Goal: Check status: Check status

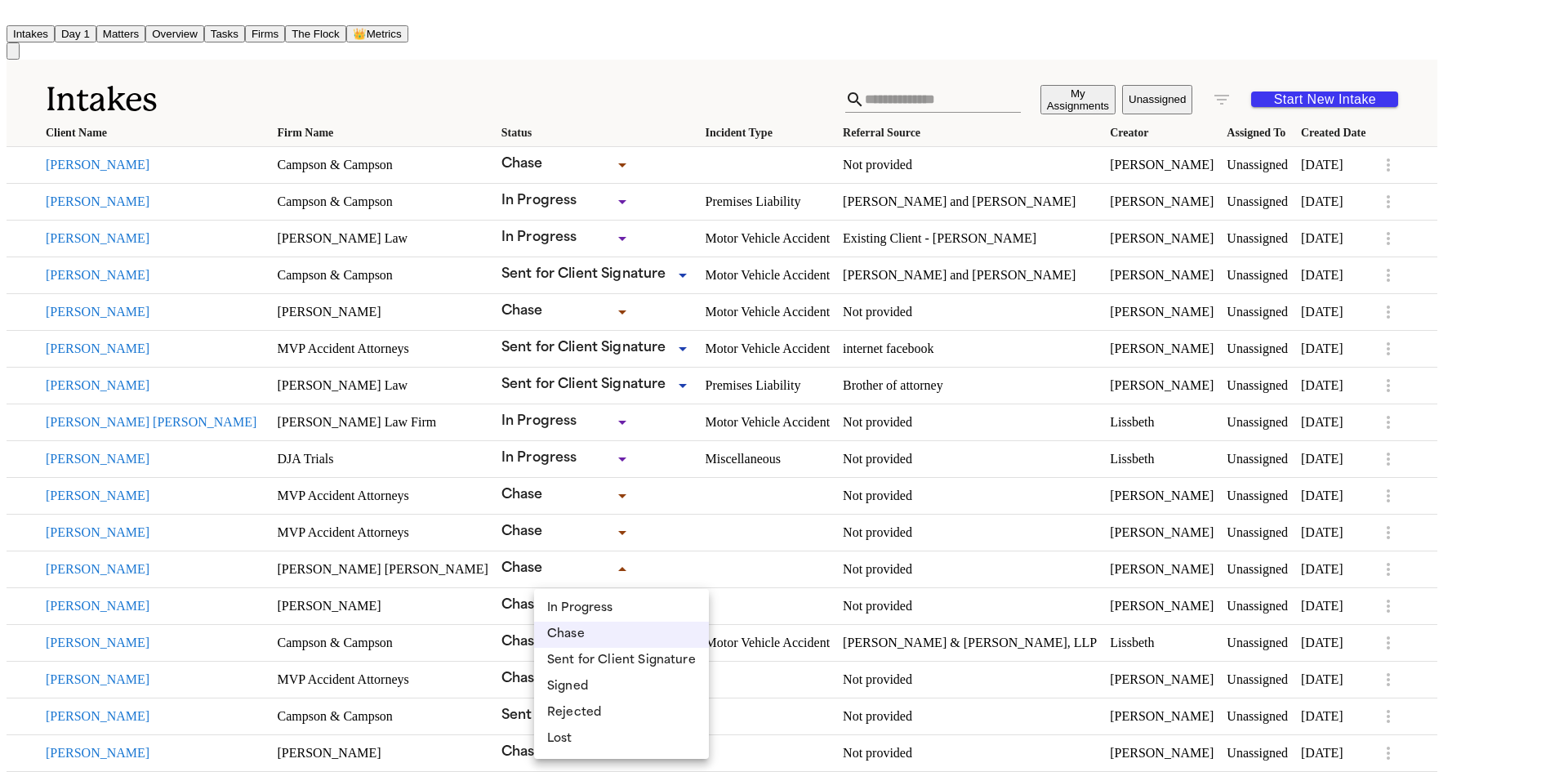
click at [302, 83] on div at bounding box center [784, 386] width 1568 height 772
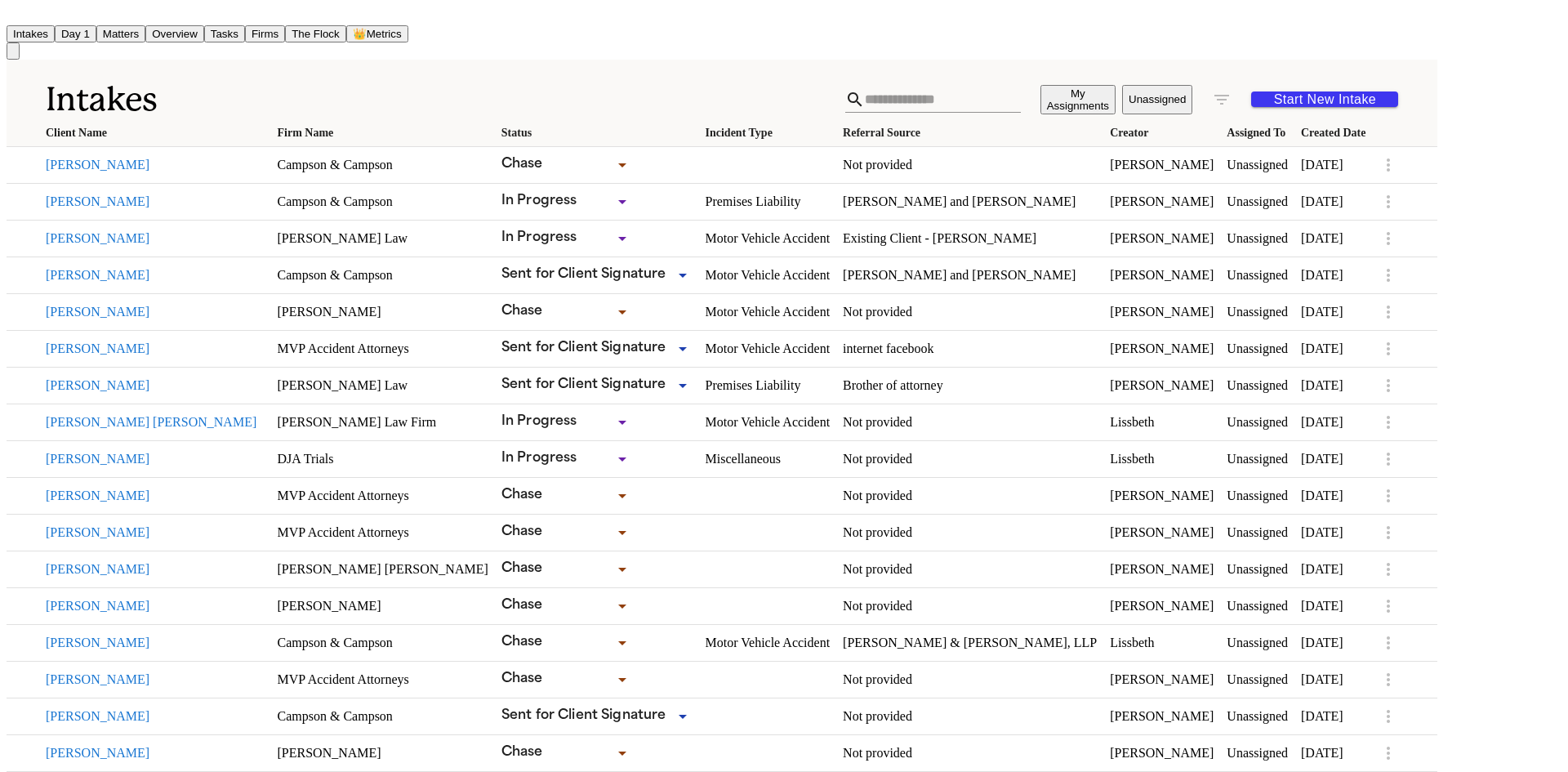
click at [1020, 96] on input "text" at bounding box center [942, 100] width 155 height 26
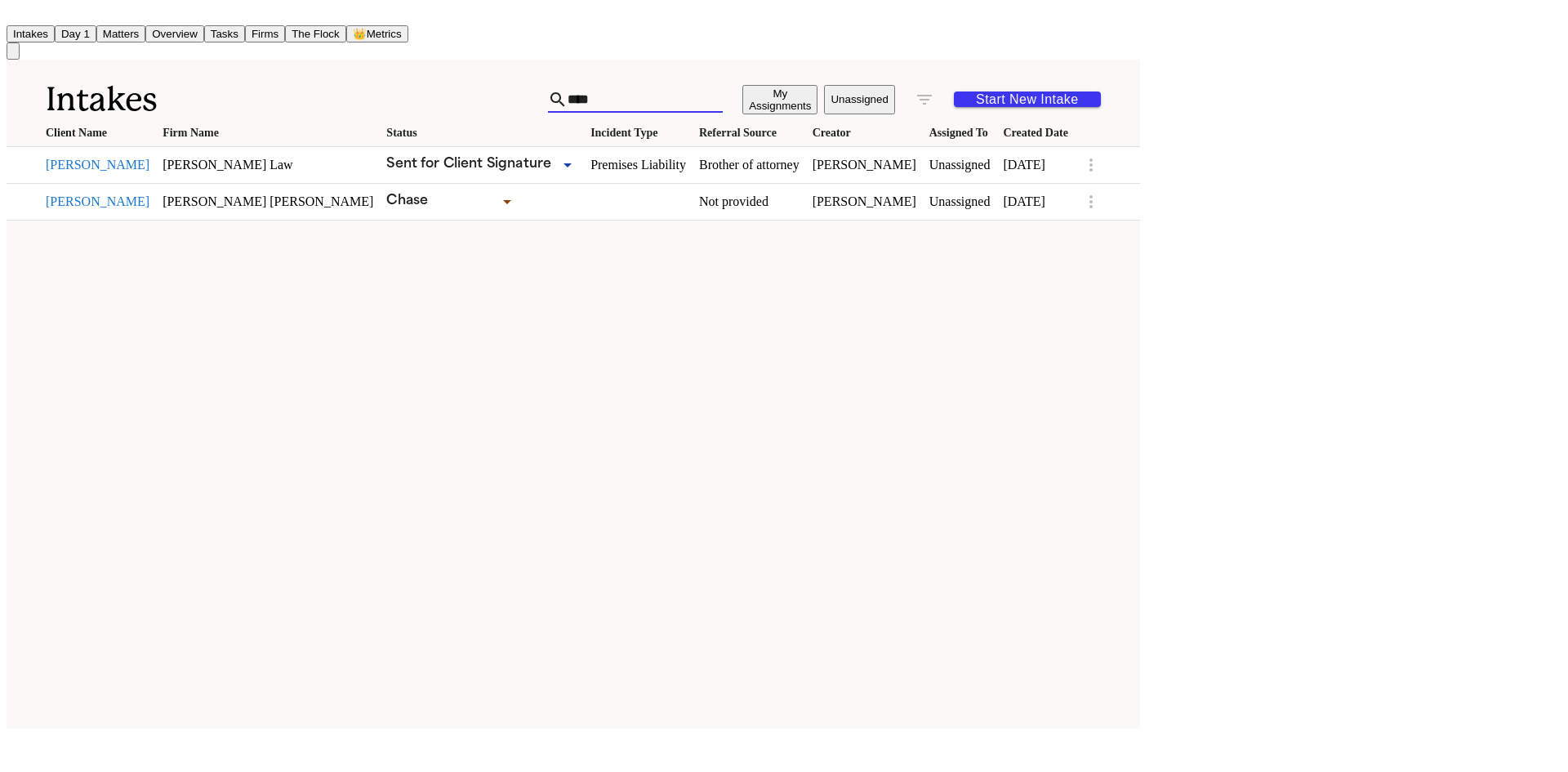
type input "****"
click at [934, 92] on icon "button" at bounding box center [924, 100] width 20 height 20
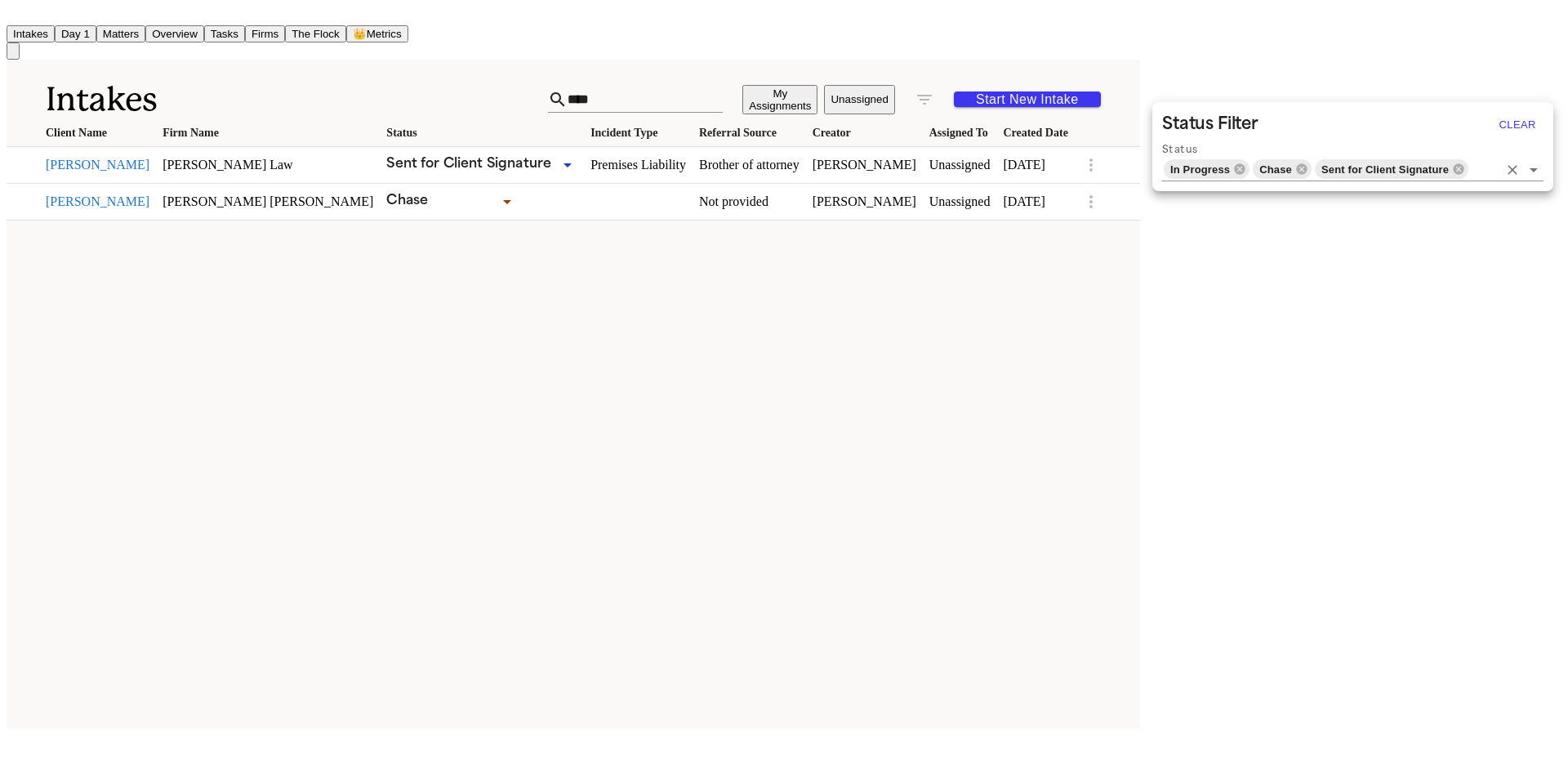
click at [1493, 173] on input "Status" at bounding box center [1484, 169] width 28 height 23
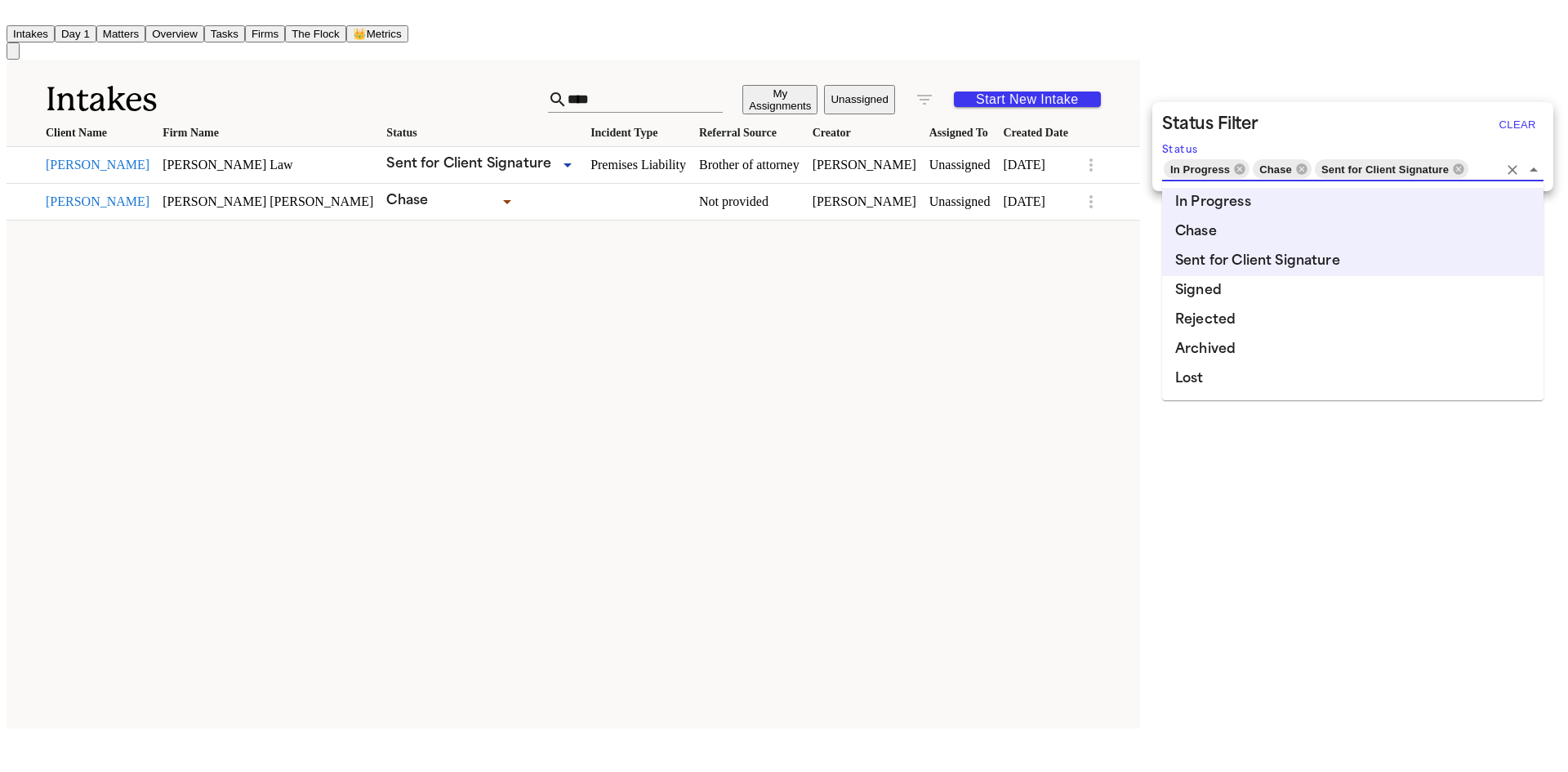
click at [1261, 296] on li "Signed" at bounding box center [1353, 291] width 381 height 30
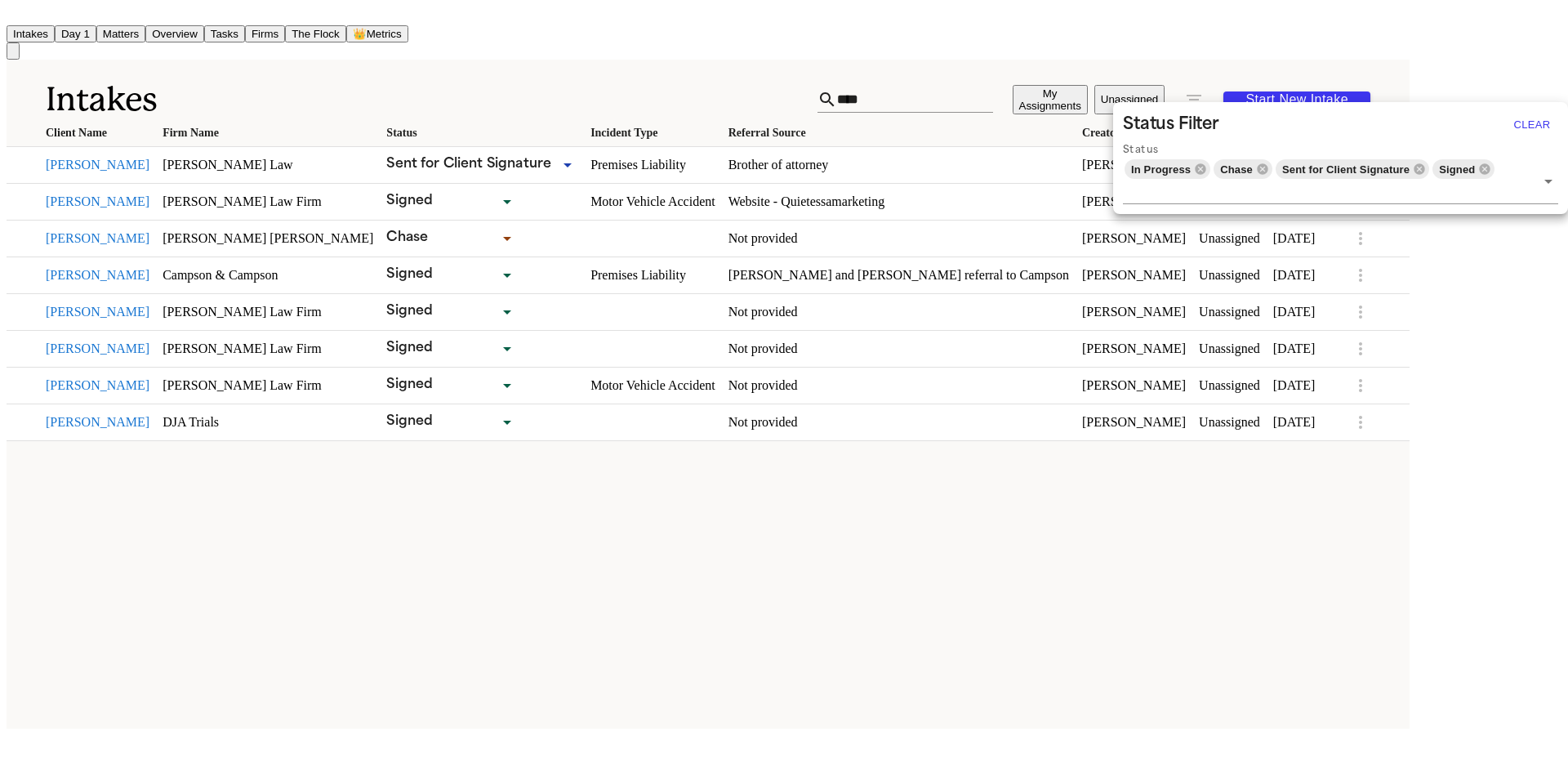
click at [127, 195] on div at bounding box center [784, 386] width 1568 height 772
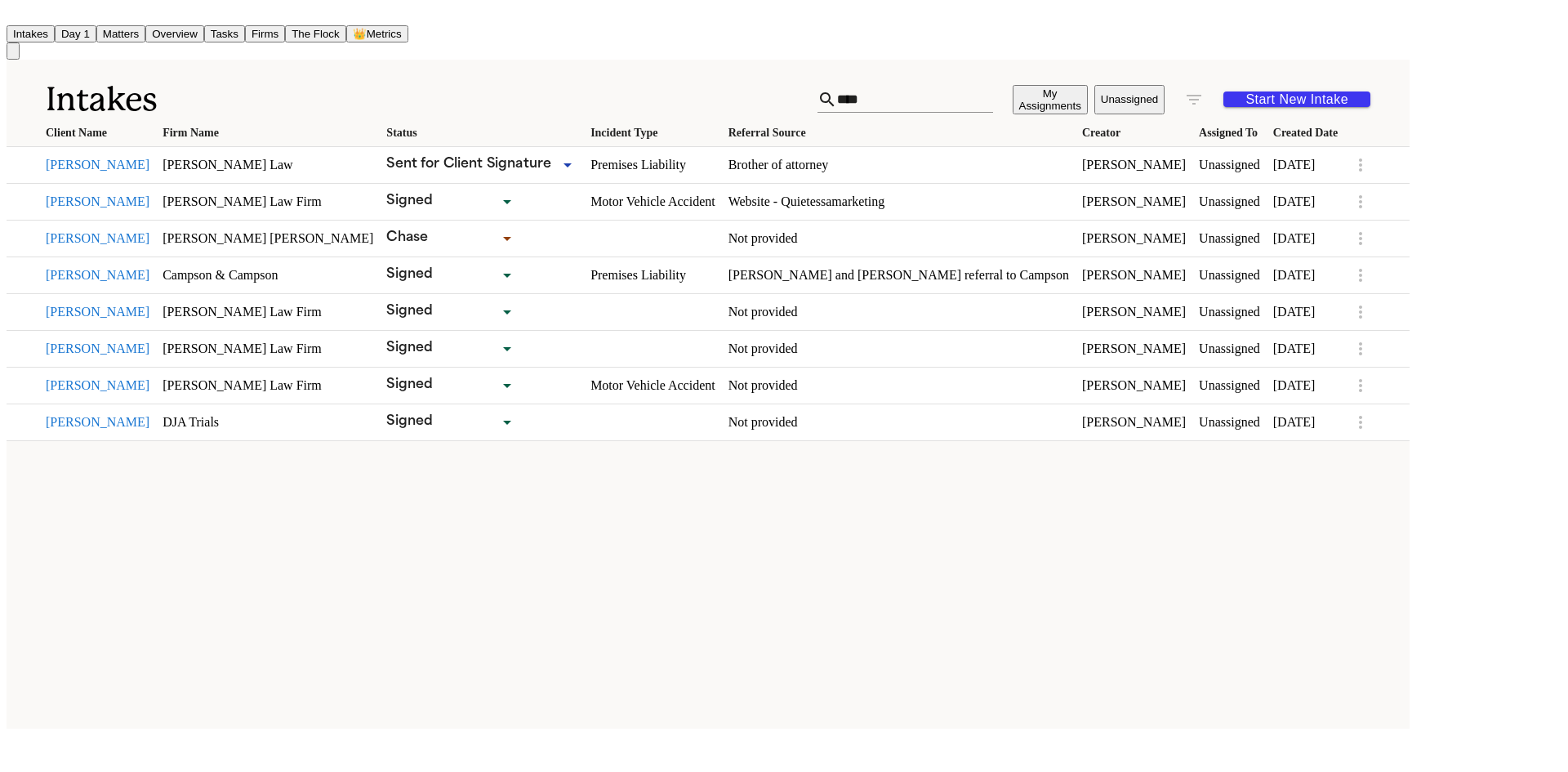
click at [125, 200] on button "[PERSON_NAME]" at bounding box center [97, 201] width 104 height 15
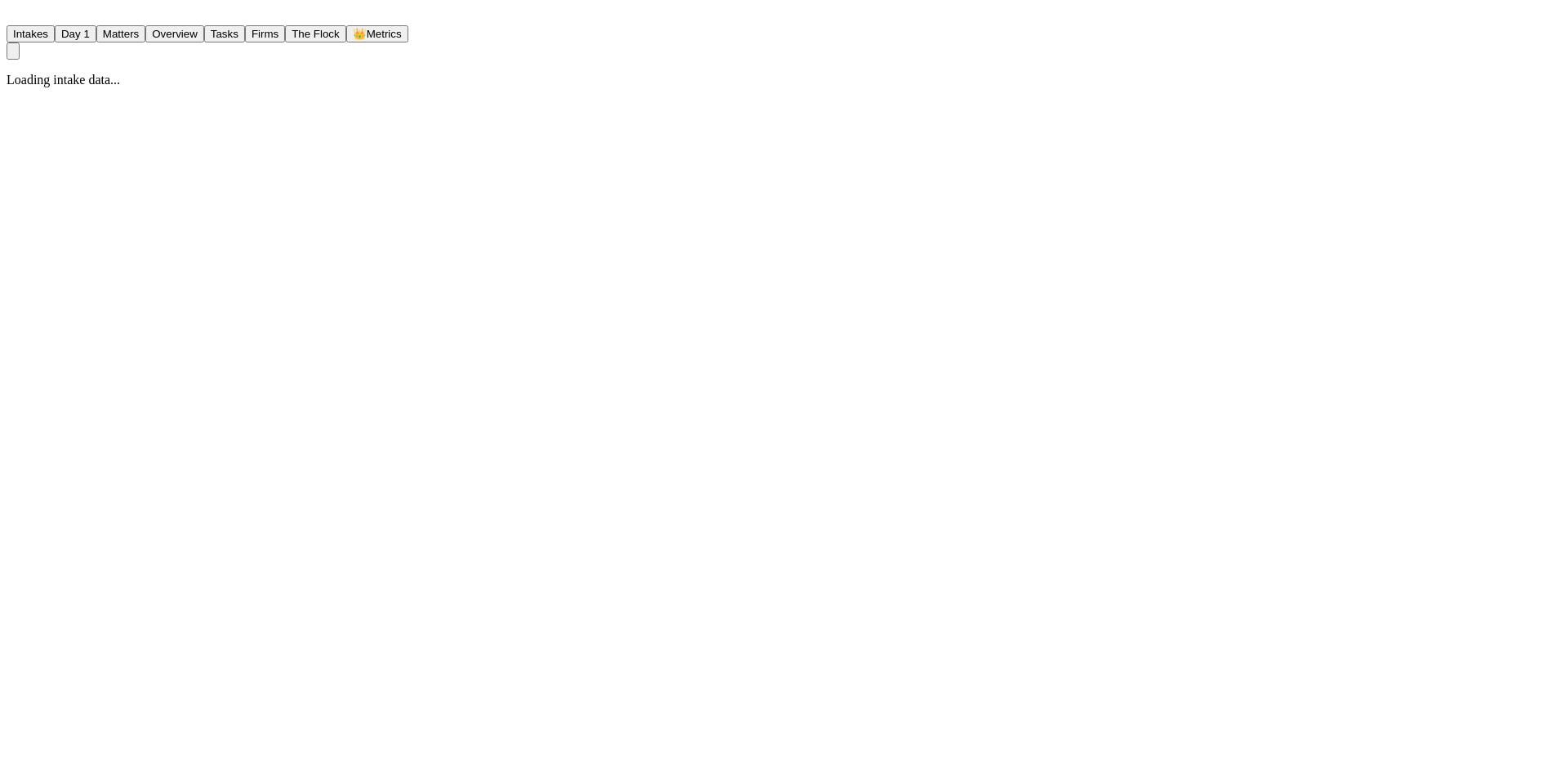
select select "******"
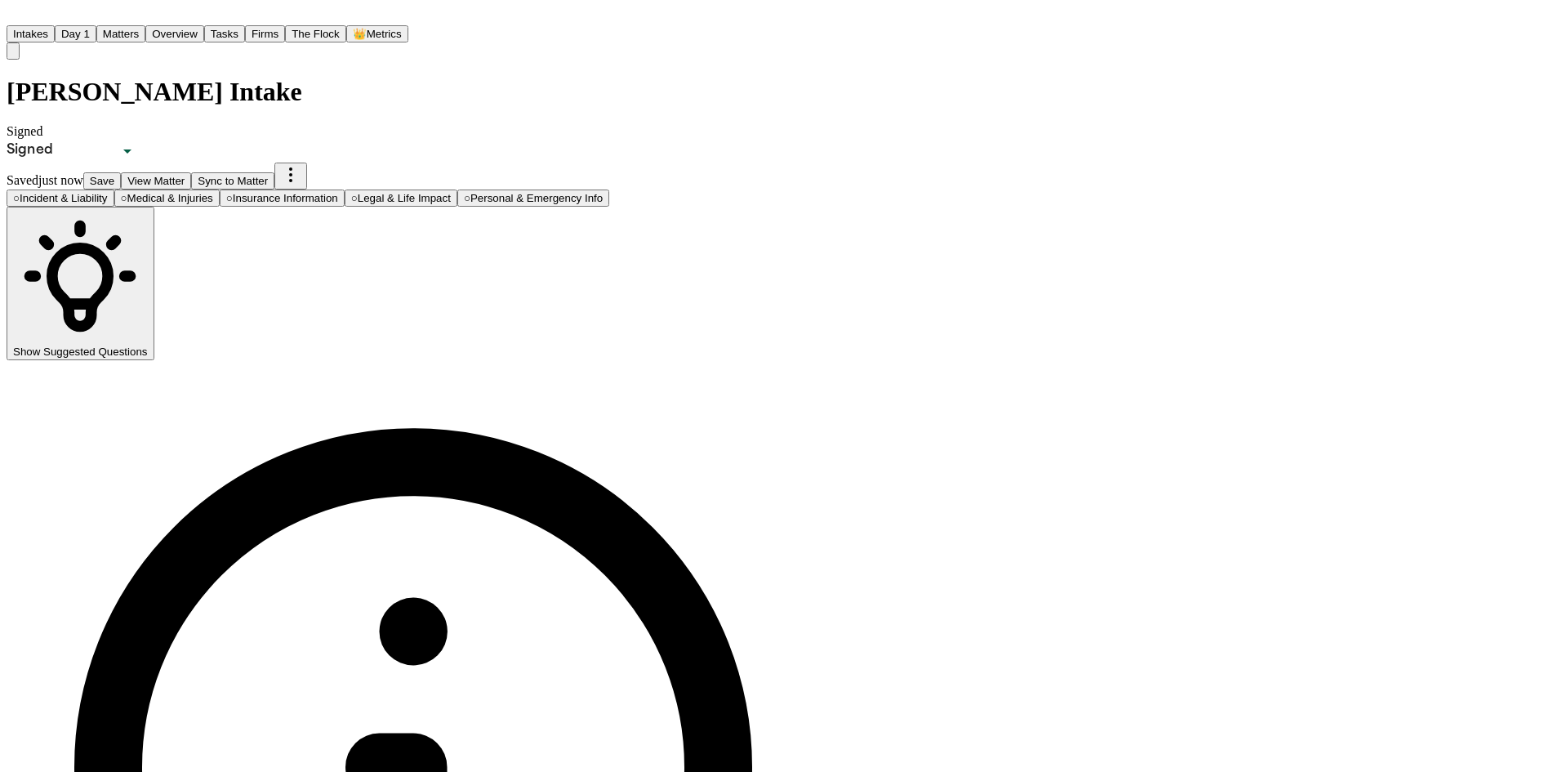
click at [191, 173] on button "View Matter" at bounding box center [155, 181] width 70 height 17
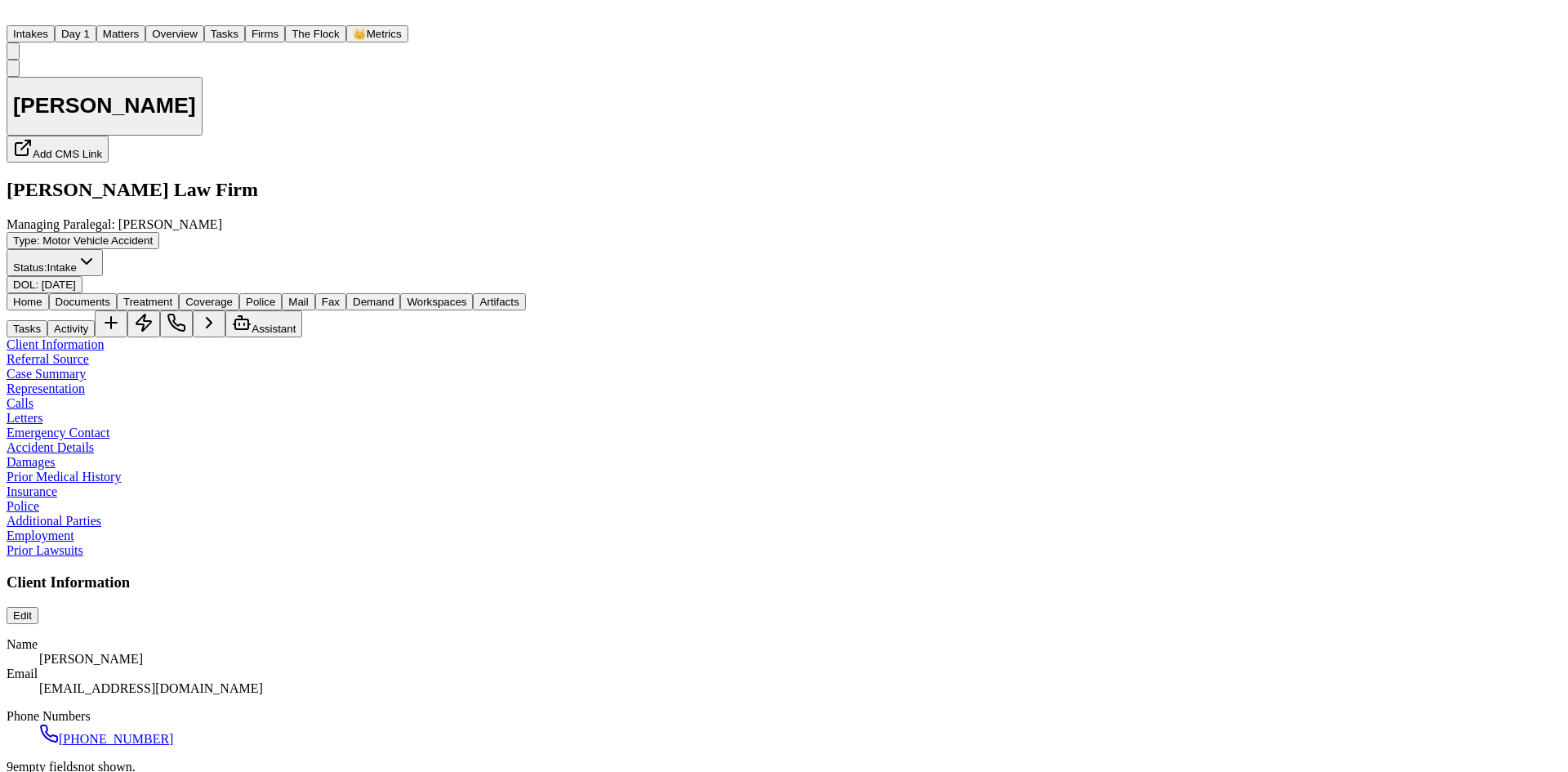
scroll to position [817, 0]
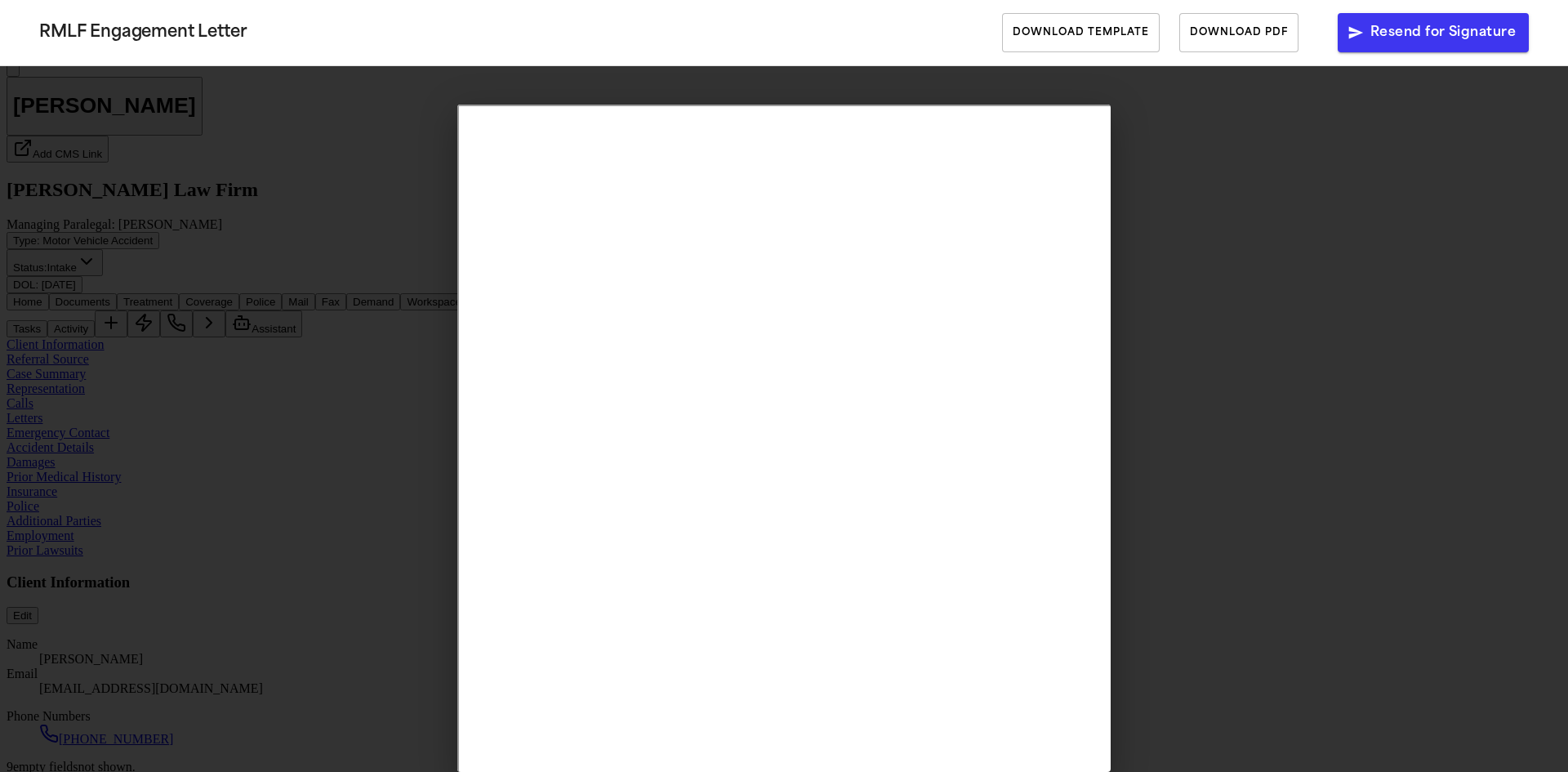
click at [347, 204] on div "RMLF Engagement Letter Download Template Download PDF Resend for Signature" at bounding box center [784, 386] width 1568 height 772
